Goal: Information Seeking & Learning: Learn about a topic

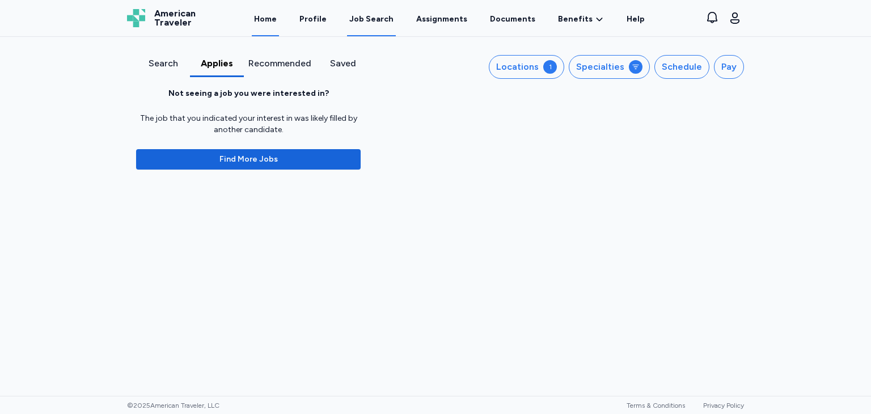
click at [267, 16] on link "Home" at bounding box center [265, 18] width 27 height 35
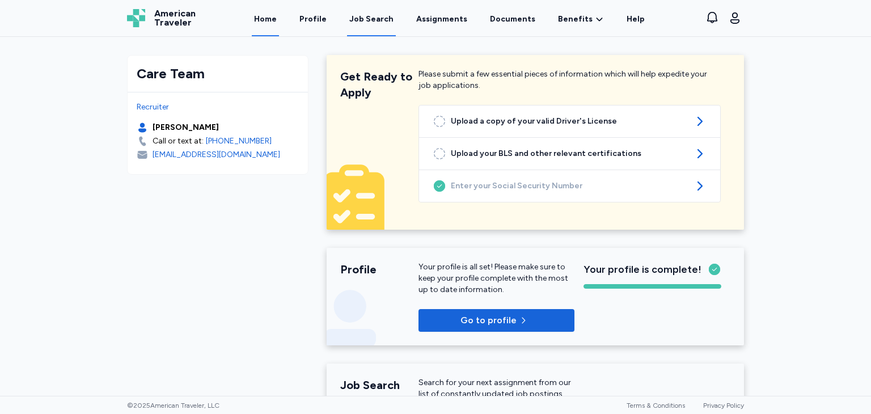
click at [369, 26] on link "Job Search" at bounding box center [371, 18] width 49 height 35
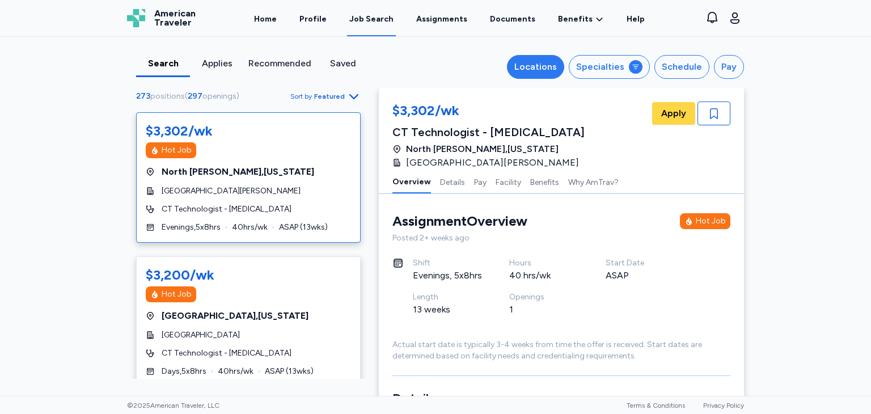
click at [546, 67] on div "Locations" at bounding box center [535, 67] width 43 height 14
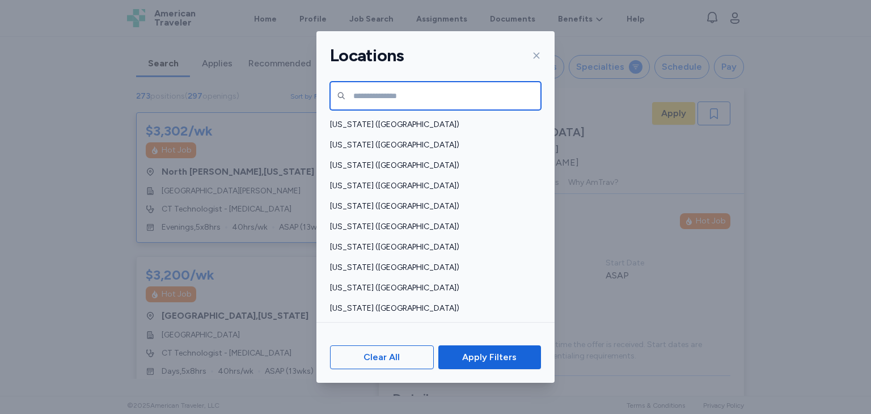
click at [438, 98] on input "text" at bounding box center [435, 96] width 211 height 28
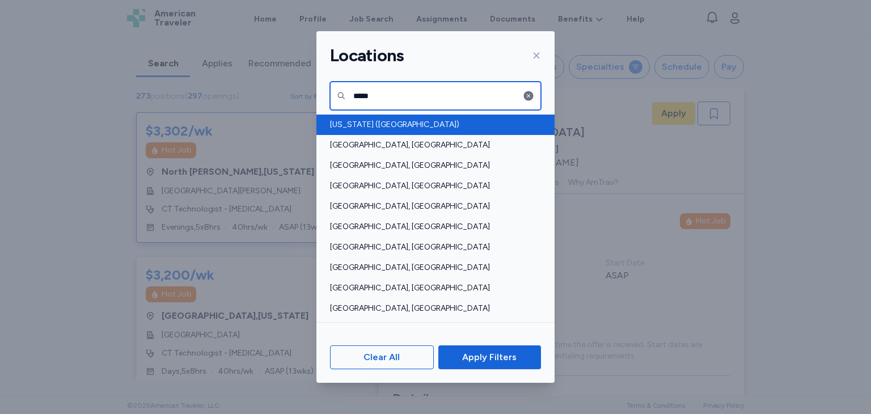
type input "*****"
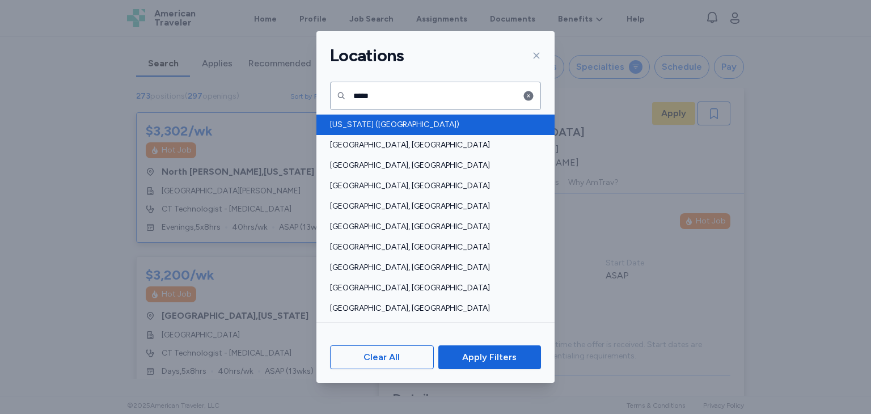
click at [350, 126] on span "Texas (TX)" at bounding box center [432, 124] width 204 height 11
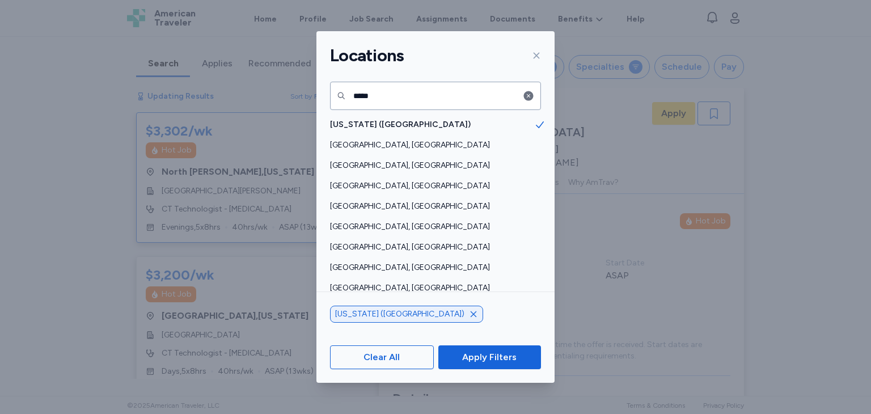
click at [482, 362] on span "Apply Filters" at bounding box center [489, 357] width 54 height 14
